Goal: Task Accomplishment & Management: Complete application form

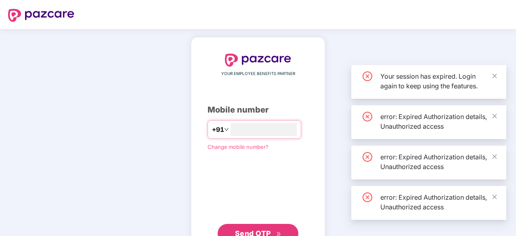
type input "*"
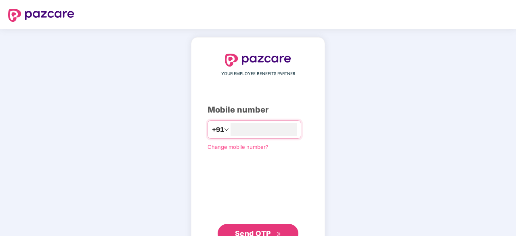
type input "**********"
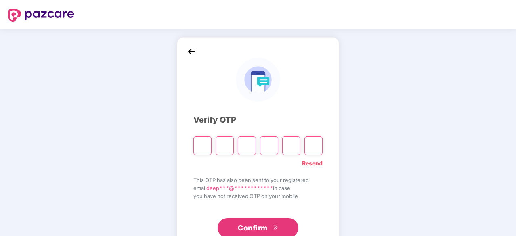
type input "*"
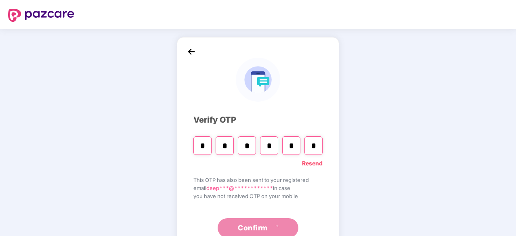
type input "*"
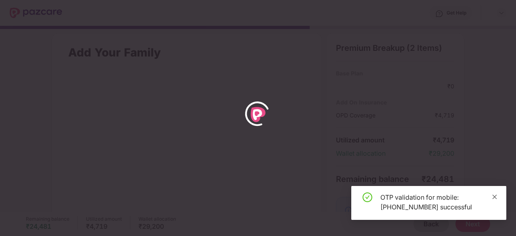
click at [497, 196] on icon "close" at bounding box center [495, 197] width 6 height 6
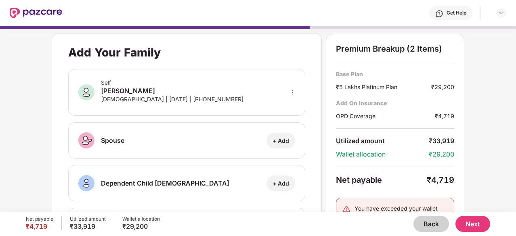
click at [432, 227] on button "Back" at bounding box center [431, 224] width 36 height 16
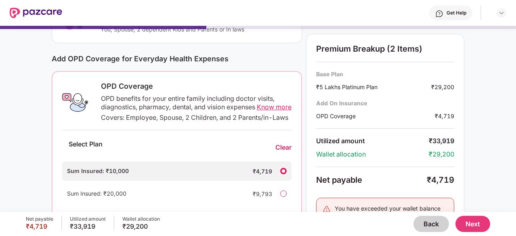
scroll to position [93, 0]
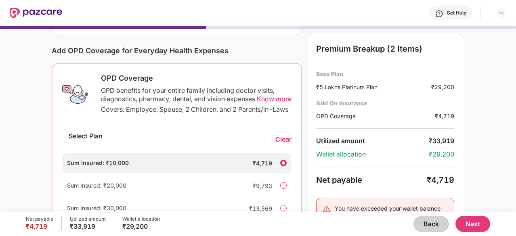
click at [284, 150] on div "Select Plan Clear" at bounding box center [176, 139] width 229 height 21
click at [283, 144] on div "Clear" at bounding box center [283, 139] width 16 height 8
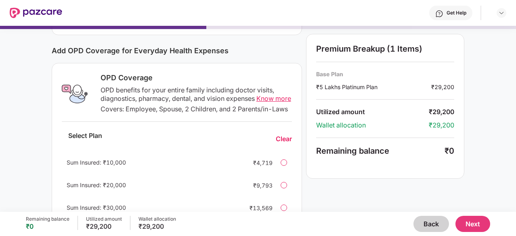
click at [464, 220] on button "Next" at bounding box center [472, 224] width 35 height 16
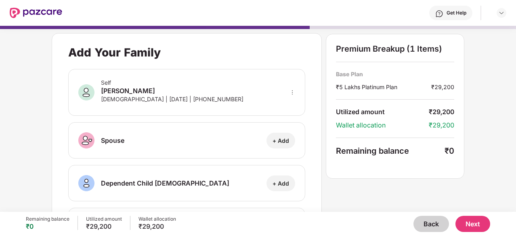
click at [472, 221] on button "Next" at bounding box center [472, 224] width 35 height 16
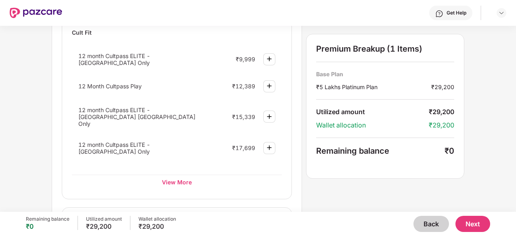
scroll to position [388, 0]
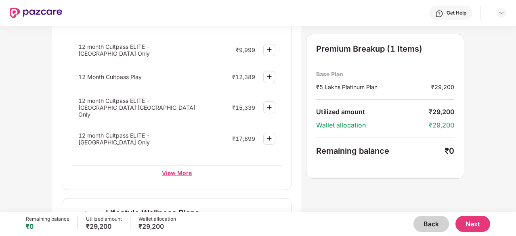
click at [178, 166] on div "View More" at bounding box center [177, 173] width 210 height 15
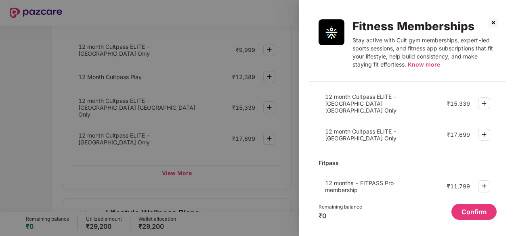
scroll to position [85, 0]
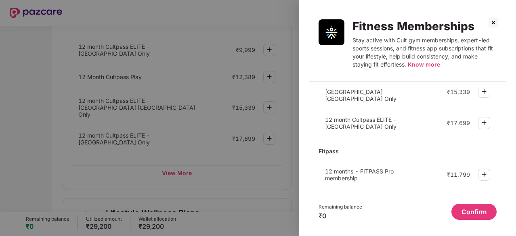
click at [492, 22] on img at bounding box center [493, 22] width 13 height 13
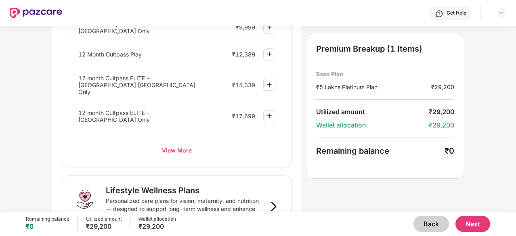
scroll to position [0, 0]
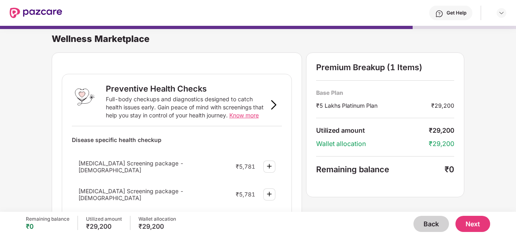
click at [472, 220] on button "Next" at bounding box center [472, 224] width 35 height 16
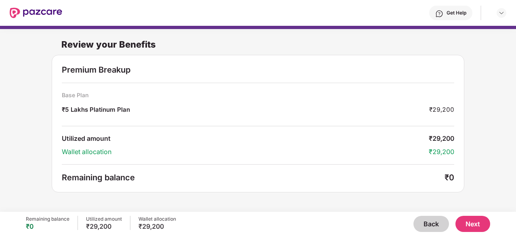
click at [471, 229] on button "Next" at bounding box center [472, 224] width 35 height 16
